Goal: Transaction & Acquisition: Purchase product/service

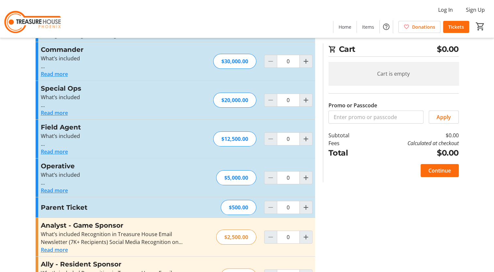
scroll to position [73, 0]
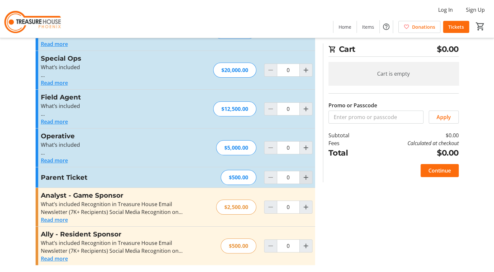
click at [308, 178] on mat-icon "Increment by one" at bounding box center [306, 178] width 8 height 8
type input "2"
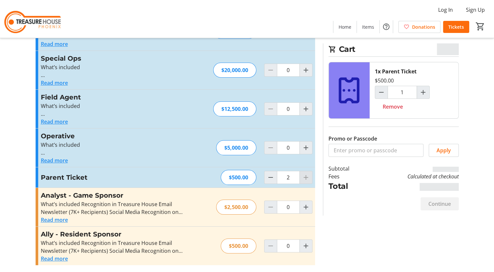
type input "2"
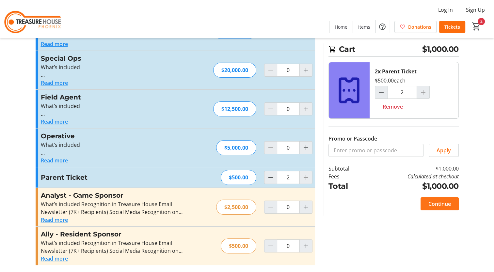
click at [440, 203] on span "Continue" at bounding box center [439, 204] width 23 height 8
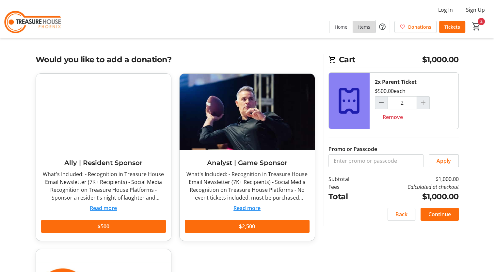
click at [359, 27] on span "Items" at bounding box center [364, 27] width 12 height 7
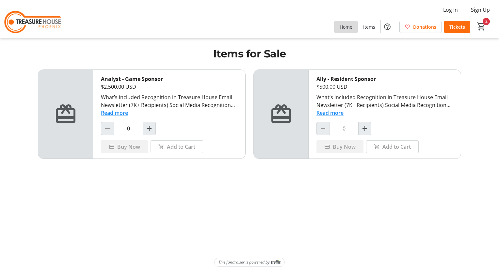
click at [346, 25] on span "Home" at bounding box center [346, 27] width 13 height 7
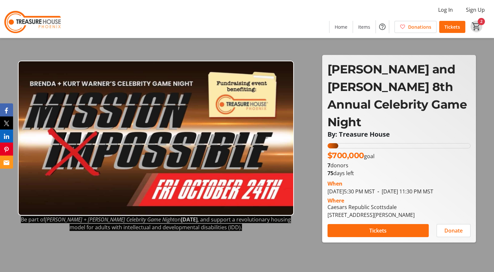
click at [479, 23] on mat-icon "2" at bounding box center [477, 27] width 10 height 10
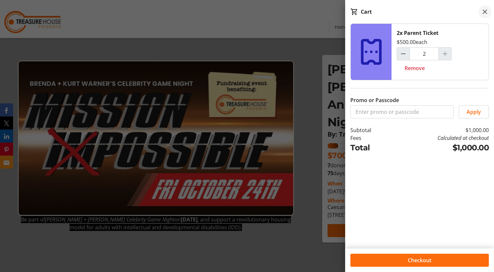
click at [487, 12] on mat-icon at bounding box center [485, 12] width 8 height 8
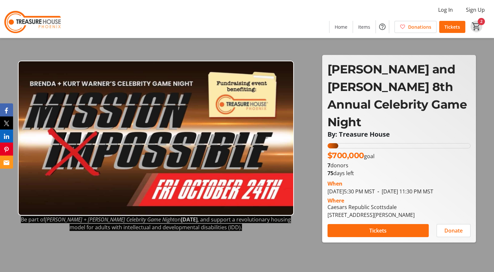
click at [479, 25] on mat-icon "2" at bounding box center [477, 27] width 10 height 10
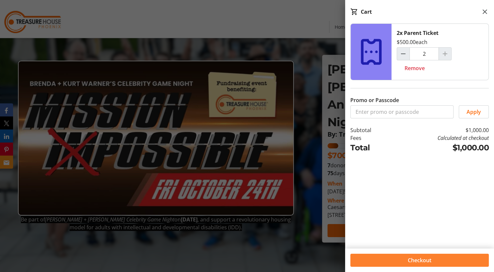
click at [414, 260] on span "Checkout" at bounding box center [420, 261] width 24 height 8
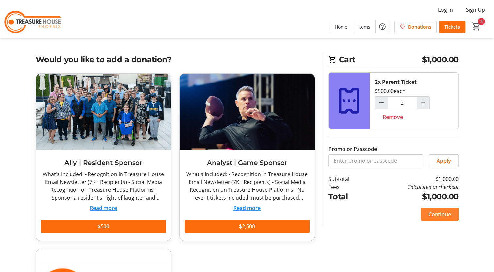
click at [438, 215] on span "Continue" at bounding box center [439, 215] width 23 height 8
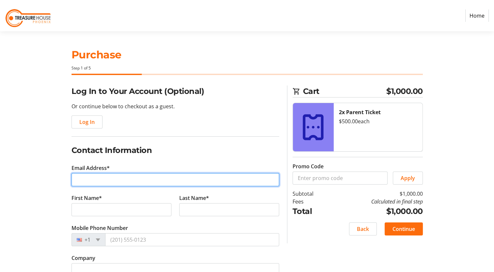
click at [119, 179] on input "Email Address*" at bounding box center [176, 179] width 208 height 13
type input "[EMAIL_ADDRESS][DOMAIN_NAME]"
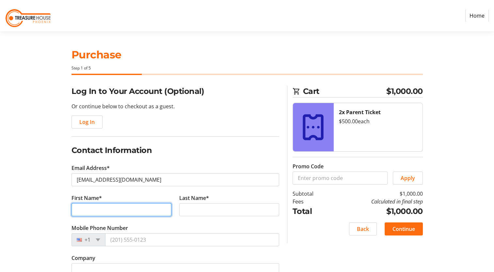
click at [109, 208] on input "First Name*" at bounding box center [122, 209] width 100 height 13
type input "[PERSON_NAME]"
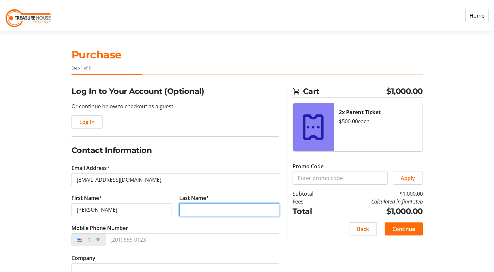
click at [191, 210] on input "Last Name*" at bounding box center [229, 209] width 100 height 13
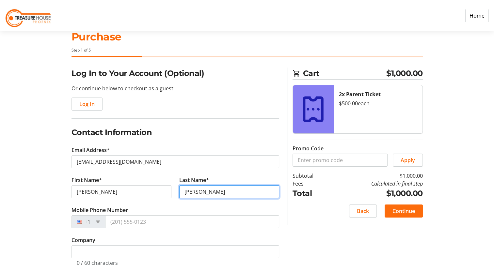
scroll to position [27, 0]
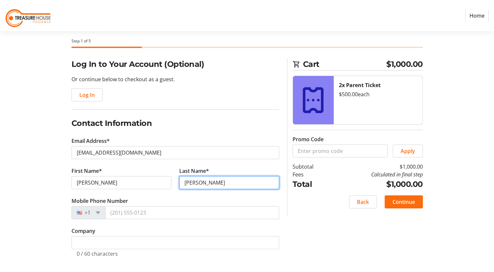
type input "[PERSON_NAME]"
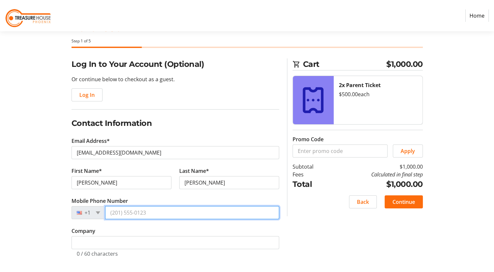
click at [153, 214] on input "Mobile Phone Number" at bounding box center [192, 212] width 174 height 13
type input "[PHONE_NUMBER]"
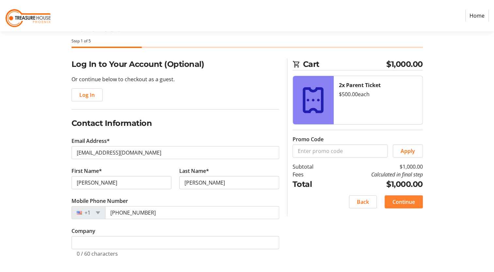
click at [404, 203] on span "Continue" at bounding box center [404, 202] width 23 height 8
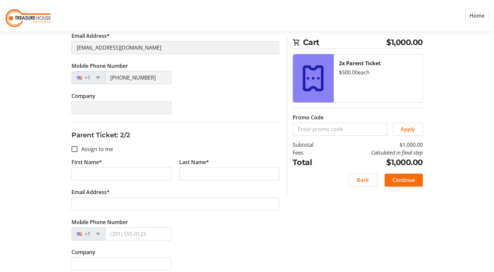
scroll to position [158, 0]
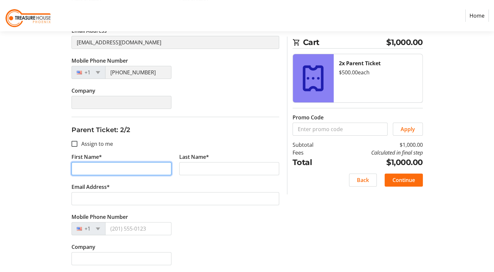
click at [86, 167] on input "First Name*" at bounding box center [122, 168] width 100 height 13
type input "[PERSON_NAME]"
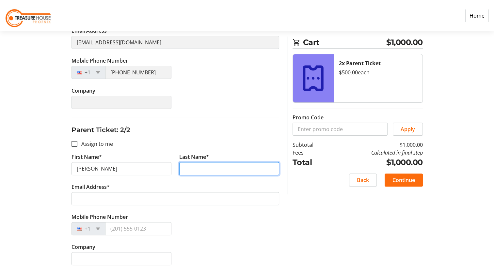
click at [192, 171] on input "Last Name*" at bounding box center [229, 168] width 100 height 13
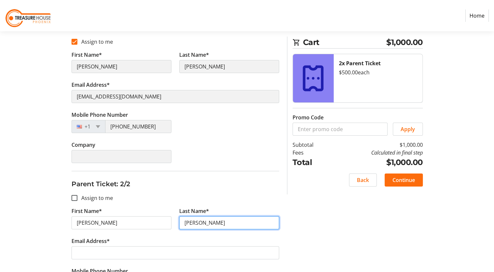
scroll to position [92, 0]
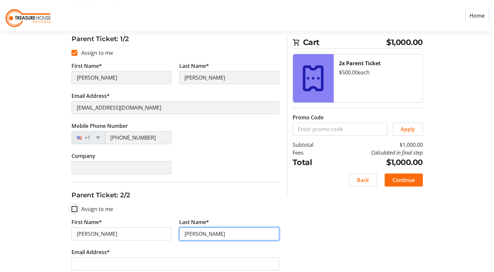
type input "[PERSON_NAME]"
click at [72, 209] on input "Assign to me" at bounding box center [75, 209] width 6 height 6
checkbox input "true"
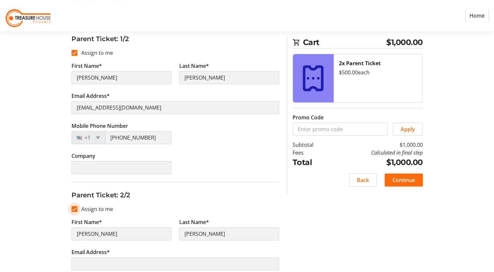
type input "[PERSON_NAME]"
type input "[EMAIL_ADDRESS][DOMAIN_NAME]"
type input "[PHONE_NUMBER]"
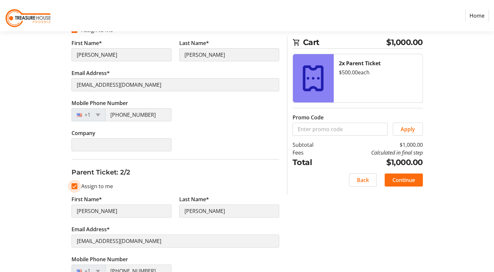
scroll to position [125, 0]
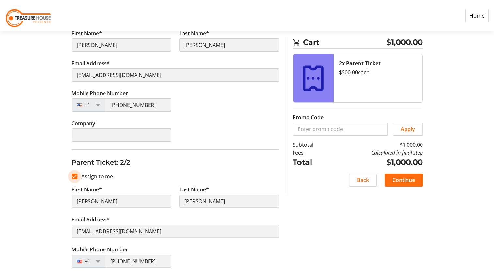
click at [74, 175] on input "Assign to me" at bounding box center [75, 177] width 6 height 6
checkbox input "false"
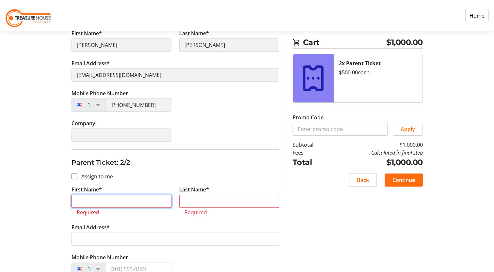
click at [108, 204] on input "First Name*" at bounding box center [122, 201] width 100 height 13
type input "[PERSON_NAME]"
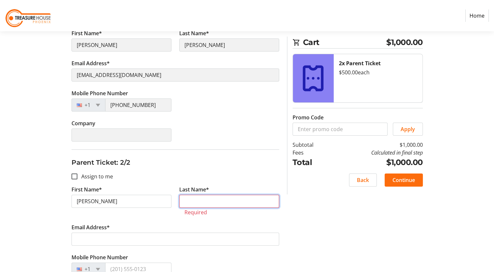
click at [187, 201] on input "Last Name*" at bounding box center [229, 201] width 100 height 13
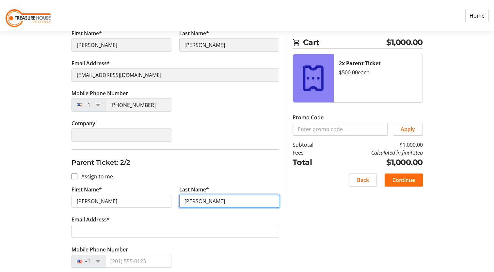
type input "[PERSON_NAME]"
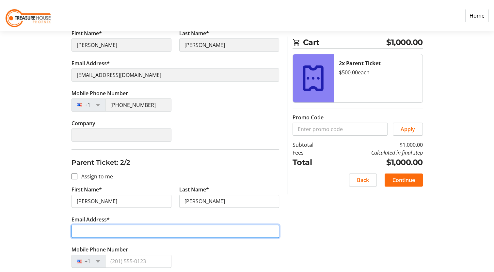
click at [126, 233] on input "Email Address*" at bounding box center [176, 231] width 208 height 13
type input "[EMAIL_ADDRESS][DOMAIN_NAME]"
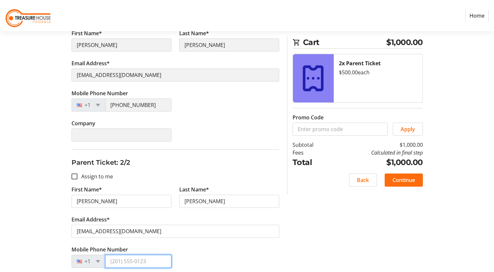
type input "[PHONE_NUMBER]"
click at [397, 184] on span "Continue" at bounding box center [404, 180] width 23 height 8
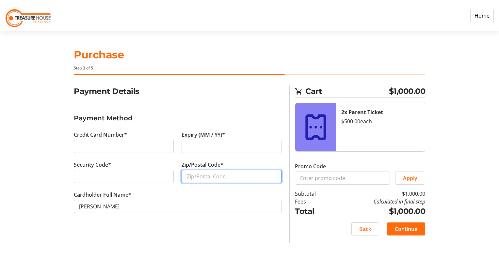
click at [193, 177] on input "Zip/Postal Code*" at bounding box center [232, 176] width 100 height 13
type input "85383"
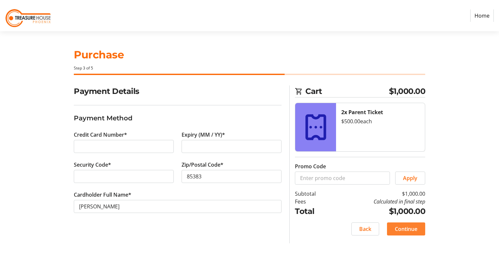
click at [411, 230] on span "Continue" at bounding box center [406, 229] width 23 height 8
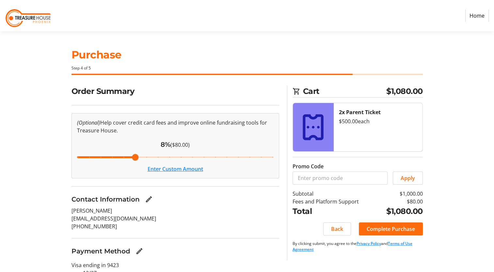
scroll to position [28, 0]
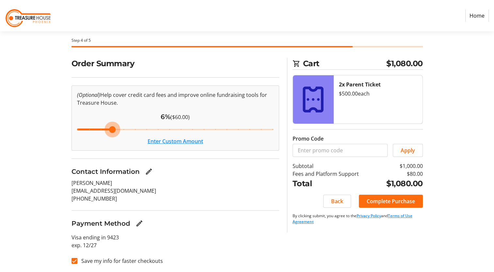
click at [113, 129] on input "range" at bounding box center [175, 129] width 210 height 14
type input "5"
click at [102, 130] on input "range" at bounding box center [175, 129] width 210 height 14
click at [397, 201] on span "Complete Purchase" at bounding box center [391, 202] width 48 height 8
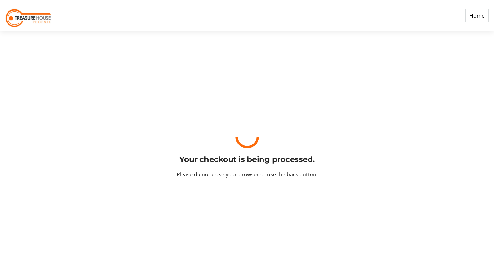
scroll to position [0, 0]
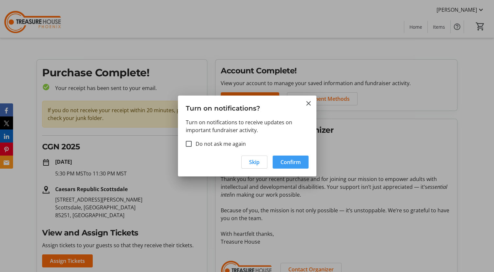
click at [292, 164] on span "Confirm" at bounding box center [291, 162] width 20 height 8
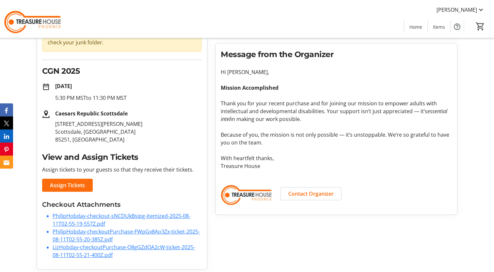
scroll to position [78, 0]
